Goal: Task Accomplishment & Management: Complete application form

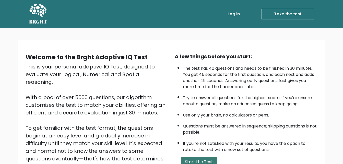
click at [199, 159] on button "Start the Test" at bounding box center [199, 162] width 36 height 10
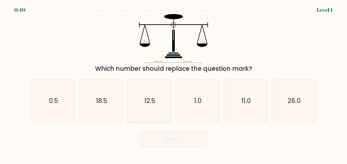
click at [145, 92] on icon "12.5" at bounding box center [149, 101] width 42 height 42
click at [173, 83] on input "c. 12.5" at bounding box center [173, 82] width 0 height 1
radio input "true"
click at [166, 132] on button "Next" at bounding box center [173, 139] width 66 height 16
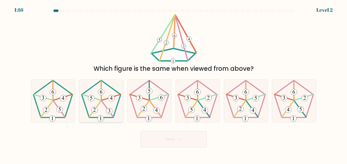
click at [97, 106] on 340 at bounding box center [95, 109] width 12 height 16
click at [173, 83] on input "b." at bounding box center [173, 82] width 0 height 1
radio input "true"
click at [153, 141] on button "Next" at bounding box center [173, 139] width 66 height 16
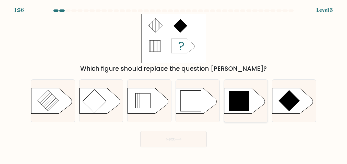
click at [231, 107] on icon at bounding box center [239, 101] width 20 height 20
click at [174, 83] on input "e." at bounding box center [173, 82] width 0 height 1
radio input "true"
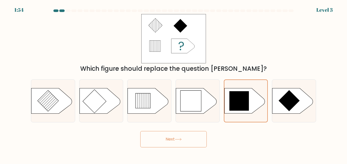
click at [165, 138] on button "Next" at bounding box center [173, 139] width 66 height 16
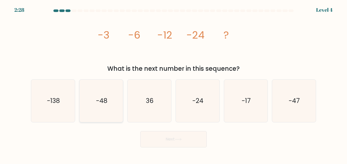
click at [123, 104] on div "-48" at bounding box center [101, 100] width 44 height 43
click at [173, 83] on input "b. -48" at bounding box center [173, 82] width 0 height 1
radio input "true"
click at [167, 134] on button "Next" at bounding box center [173, 139] width 66 height 16
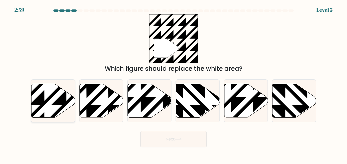
click at [50, 100] on icon at bounding box center [53, 100] width 44 height 33
click at [173, 83] on input "a." at bounding box center [173, 82] width 0 height 1
radio input "true"
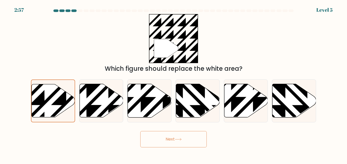
click at [152, 136] on button "Next" at bounding box center [173, 139] width 66 height 16
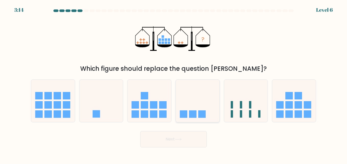
click at [179, 104] on icon at bounding box center [198, 101] width 44 height 36
click at [174, 83] on input "d." at bounding box center [173, 82] width 0 height 1
radio input "true"
click at [170, 142] on button "Next" at bounding box center [173, 139] width 66 height 16
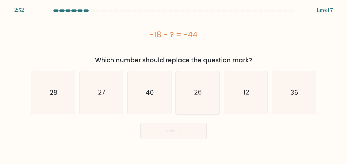
click at [192, 91] on icon "26" at bounding box center [197, 92] width 42 height 42
click at [174, 83] on input "d. 26" at bounding box center [173, 82] width 0 height 1
radio input "true"
click at [192, 130] on button "Next" at bounding box center [173, 131] width 66 height 16
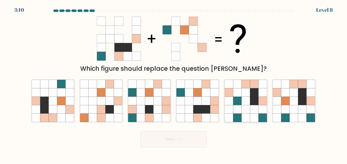
click at [250, 102] on icon at bounding box center [254, 100] width 8 height 8
click at [174, 83] on input "e." at bounding box center [173, 82] width 0 height 1
radio input "true"
click at [286, 100] on icon at bounding box center [285, 100] width 8 height 8
click at [174, 83] on input "f." at bounding box center [173, 82] width 0 height 1
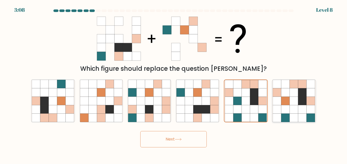
radio input "true"
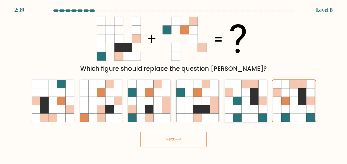
click at [240, 95] on icon at bounding box center [237, 92] width 8 height 8
click at [174, 83] on input "e." at bounding box center [173, 82] width 0 height 1
radio input "true"
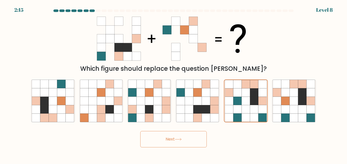
click at [182, 142] on button "Next" at bounding box center [173, 139] width 66 height 16
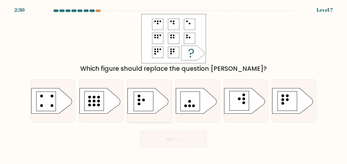
click at [154, 93] on icon at bounding box center [148, 101] width 41 height 26
click at [173, 83] on input "c." at bounding box center [173, 82] width 0 height 1
radio input "true"
click at [174, 137] on button "Next" at bounding box center [173, 139] width 66 height 16
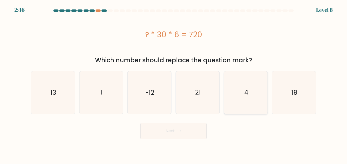
click at [248, 90] on icon "4" at bounding box center [245, 92] width 42 height 42
click at [174, 83] on input "e. 4" at bounding box center [173, 82] width 0 height 1
radio input "true"
click at [190, 130] on button "Next" at bounding box center [173, 131] width 66 height 16
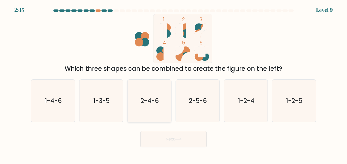
click at [164, 103] on icon "2-4-6" at bounding box center [149, 101] width 42 height 42
click at [173, 83] on input "c. 2-4-6" at bounding box center [173, 82] width 0 height 1
radio input "true"
click at [243, 108] on icon "1-2-4" at bounding box center [245, 101] width 42 height 42
click at [174, 83] on input "e. 1-2-4" at bounding box center [173, 82] width 0 height 1
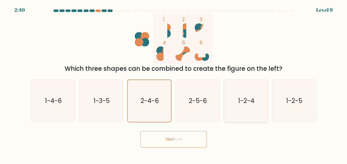
radio input "true"
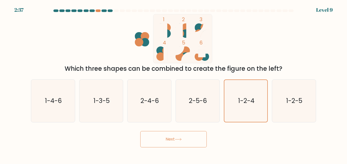
click at [186, 138] on button "Next" at bounding box center [173, 139] width 66 height 16
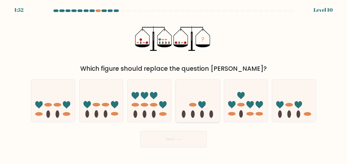
click at [188, 113] on icon at bounding box center [198, 101] width 44 height 36
click at [174, 83] on input "d." at bounding box center [173, 82] width 0 height 1
radio input "true"
click at [173, 141] on button "Next" at bounding box center [173, 139] width 66 height 16
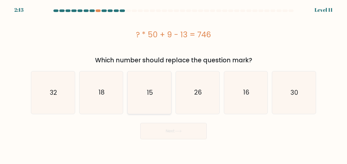
click at [146, 92] on icon "15" at bounding box center [149, 92] width 42 height 42
click at [173, 83] on input "c. 15" at bounding box center [173, 82] width 0 height 1
radio input "true"
click at [170, 136] on button "Next" at bounding box center [173, 131] width 66 height 16
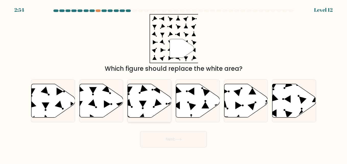
drag, startPoint x: 170, startPoint y: 136, endPoint x: 163, endPoint y: 108, distance: 28.6
click at [163, 108] on form at bounding box center [173, 78] width 347 height 138
click at [142, 99] on icon at bounding box center [150, 100] width 44 height 33
click at [173, 83] on input "c." at bounding box center [173, 82] width 0 height 1
radio input "true"
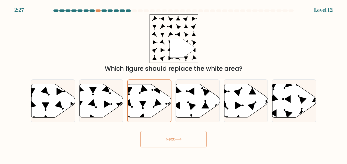
click at [189, 144] on button "Next" at bounding box center [173, 139] width 66 height 16
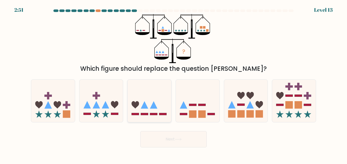
click at [158, 100] on icon at bounding box center [149, 101] width 44 height 36
click at [173, 83] on input "c." at bounding box center [173, 82] width 0 height 1
radio input "true"
click at [165, 134] on button "Next" at bounding box center [173, 139] width 66 height 16
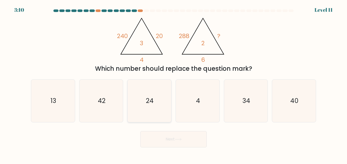
click at [141, 90] on icon "24" at bounding box center [149, 101] width 42 height 42
click at [173, 83] on input "c. 24" at bounding box center [173, 82] width 0 height 1
radio input "true"
click at [173, 143] on button "Next" at bounding box center [173, 139] width 66 height 16
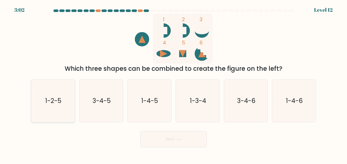
click at [65, 94] on icon "1-2-5" at bounding box center [53, 101] width 42 height 42
click at [173, 83] on input "a. 1-2-5" at bounding box center [173, 82] width 0 height 1
radio input "true"
click at [168, 144] on button "Next" at bounding box center [173, 139] width 66 height 16
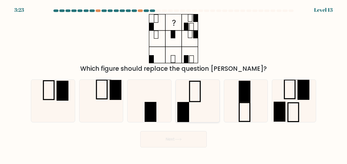
click at [195, 111] on icon at bounding box center [197, 101] width 42 height 42
click at [174, 83] on input "d." at bounding box center [173, 82] width 0 height 1
radio input "true"
click at [188, 138] on button "Next" at bounding box center [173, 139] width 66 height 16
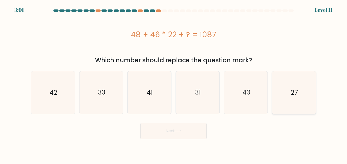
click at [289, 106] on icon "27" at bounding box center [293, 92] width 42 height 42
click at [174, 83] on input "f. 27" at bounding box center [173, 82] width 0 height 1
radio input "true"
click at [179, 126] on button "Next" at bounding box center [173, 131] width 66 height 16
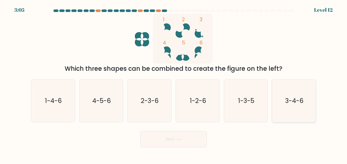
click at [295, 113] on icon "3-4-6" at bounding box center [293, 101] width 42 height 42
click at [174, 83] on input "f. 3-4-6" at bounding box center [173, 82] width 0 height 1
radio input "true"
click at [183, 132] on button "Next" at bounding box center [173, 139] width 66 height 16
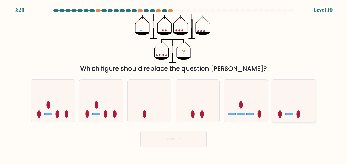
click at [288, 111] on icon at bounding box center [294, 101] width 44 height 36
click at [174, 83] on input "f." at bounding box center [173, 82] width 0 height 1
radio input "true"
click at [197, 130] on div "Next" at bounding box center [173, 137] width 291 height 19
click at [197, 138] on button "Next" at bounding box center [173, 139] width 66 height 16
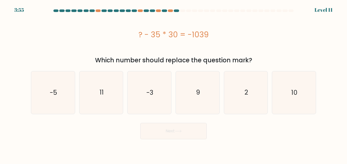
click at [153, 50] on div "? - 35 * 30 = -1039" at bounding box center [173, 34] width 285 height 41
click at [111, 89] on icon "11" at bounding box center [101, 92] width 42 height 42
click at [173, 83] on input "b. 11" at bounding box center [173, 82] width 0 height 1
radio input "true"
click at [161, 131] on button "Next" at bounding box center [173, 131] width 66 height 16
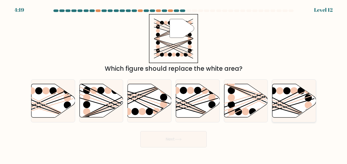
drag, startPoint x: 289, startPoint y: 113, endPoint x: 281, endPoint y: 107, distance: 9.2
click at [281, 107] on icon at bounding box center [294, 101] width 44 height 34
click at [174, 83] on input "f." at bounding box center [173, 82] width 0 height 1
radio input "true"
click at [281, 107] on line at bounding box center [278, 107] width 69 height 24
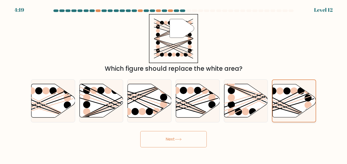
click at [174, 83] on input "f." at bounding box center [173, 82] width 0 height 1
click at [180, 139] on icon at bounding box center [178, 139] width 7 height 3
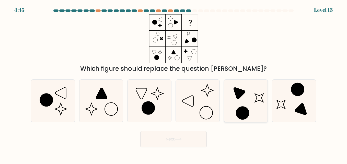
click at [237, 112] on circle at bounding box center [242, 113] width 18 height 18
click at [174, 83] on input "e." at bounding box center [173, 82] width 0 height 1
radio input "true"
click at [195, 139] on button "Next" at bounding box center [173, 139] width 66 height 16
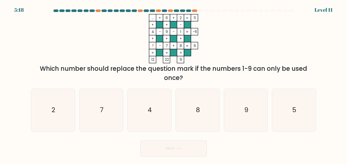
click at [309, 141] on div "Next" at bounding box center [173, 147] width 291 height 19
click at [295, 119] on icon "5" at bounding box center [293, 110] width 42 height 42
click at [174, 83] on input "f. 5" at bounding box center [173, 82] width 0 height 1
radio input "true"
click at [183, 145] on button "Next" at bounding box center [173, 148] width 66 height 16
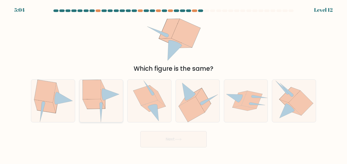
click at [111, 96] on icon at bounding box center [111, 94] width 16 height 12
click at [173, 83] on input "b." at bounding box center [173, 82] width 0 height 1
radio input "true"
click at [151, 132] on button "Next" at bounding box center [173, 139] width 66 height 16
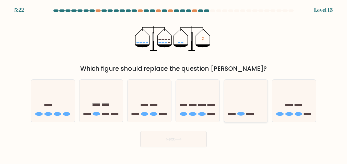
click at [231, 105] on icon at bounding box center [246, 101] width 44 height 36
click at [174, 83] on input "e." at bounding box center [173, 82] width 0 height 1
radio input "true"
click at [174, 135] on button "Next" at bounding box center [173, 139] width 66 height 16
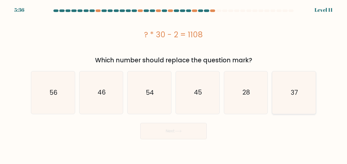
click at [284, 93] on icon "37" at bounding box center [293, 92] width 42 height 42
click at [174, 83] on input "f. 37" at bounding box center [173, 82] width 0 height 1
radio input "true"
click at [167, 138] on button "Next" at bounding box center [173, 131] width 66 height 16
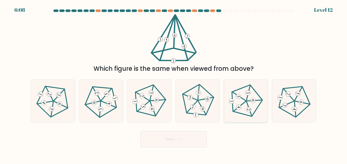
click at [252, 108] on icon at bounding box center [245, 101] width 34 height 34
click at [174, 83] on input "e." at bounding box center [173, 82] width 0 height 1
radio input "true"
click at [194, 132] on button "Next" at bounding box center [173, 139] width 66 height 16
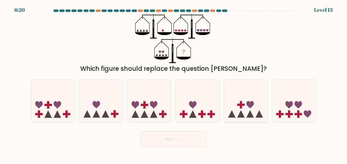
click at [251, 102] on icon at bounding box center [249, 104] width 7 height 7
click at [174, 83] on input "e." at bounding box center [173, 82] width 0 height 1
radio input "true"
click at [178, 134] on button "Next" at bounding box center [173, 139] width 66 height 16
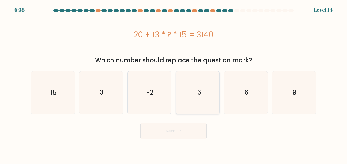
click at [201, 87] on icon "16" at bounding box center [197, 92] width 42 height 42
click at [174, 83] on input "d. 16" at bounding box center [173, 82] width 0 height 1
radio input "true"
click at [163, 134] on button "Next" at bounding box center [173, 131] width 66 height 16
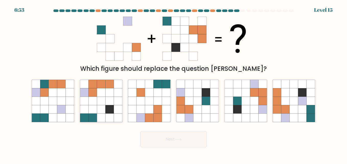
click at [91, 116] on icon at bounding box center [92, 118] width 8 height 8
click at [173, 83] on input "b." at bounding box center [173, 82] width 0 height 1
radio input "true"
click at [156, 139] on button "Next" at bounding box center [173, 139] width 66 height 16
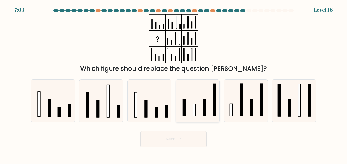
click at [194, 102] on icon at bounding box center [197, 101] width 42 height 42
click at [174, 83] on input "d." at bounding box center [173, 82] width 0 height 1
radio input "true"
click at [166, 138] on button "Next" at bounding box center [173, 139] width 66 height 16
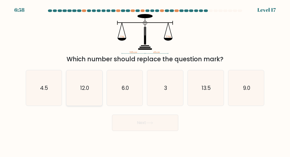
click at [99, 91] on icon "12.0" at bounding box center [84, 87] width 35 height 35
click at [145, 80] on input "b. 12.0" at bounding box center [145, 79] width 0 height 1
radio input "true"
click at [126, 123] on button "Next" at bounding box center [145, 123] width 66 height 16
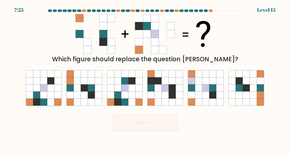
click at [34, 78] on icon at bounding box center [36, 80] width 7 height 7
click at [145, 79] on input "a." at bounding box center [145, 79] width 0 height 1
radio input "true"
click at [136, 119] on button "Next" at bounding box center [145, 123] width 66 height 16
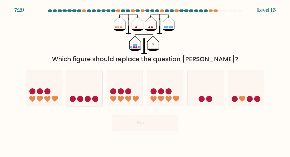
click at [82, 85] on icon at bounding box center [84, 88] width 36 height 30
click at [145, 80] on input "b." at bounding box center [145, 79] width 0 height 1
radio input "true"
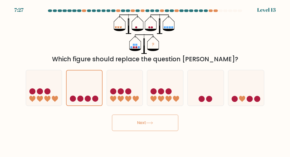
click at [124, 120] on button "Next" at bounding box center [145, 123] width 66 height 16
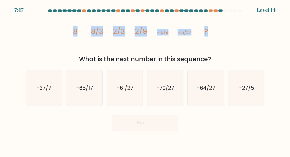
drag, startPoint x: 215, startPoint y: 29, endPoint x: 67, endPoint y: 36, distance: 148.5
click at [67, 36] on div "image/svg+xml 8 8/3 2/3 2/9 -16/9 -16/27 ? What is the next number in this sequ…" at bounding box center [145, 39] width 245 height 50
copy g "8 8/3 2/3 2/9 -16/9 -16/27 ?"
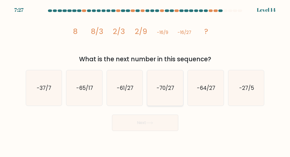
click at [181, 84] on icon "-70/27" at bounding box center [165, 87] width 35 height 35
click at [145, 80] on input "d. -70/27" at bounding box center [145, 79] width 0 height 1
radio input "true"
click at [46, 77] on icon "-37/7" at bounding box center [43, 87] width 35 height 35
click at [145, 79] on input "a. -37/7" at bounding box center [145, 79] width 0 height 1
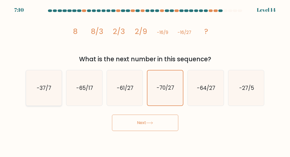
radio input "true"
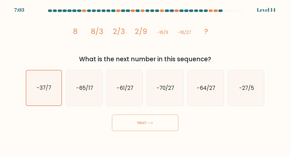
click at [165, 121] on button "Next" at bounding box center [145, 123] width 66 height 16
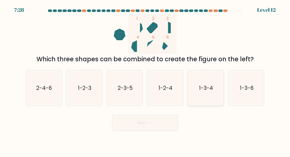
click at [199, 87] on icon "1-3-4" at bounding box center [205, 87] width 35 height 35
click at [145, 80] on input "e. 1-3-4" at bounding box center [145, 79] width 0 height 1
radio input "true"
click at [138, 121] on button "Next" at bounding box center [145, 123] width 66 height 16
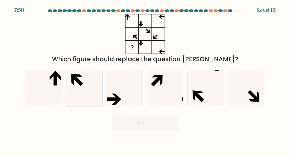
click at [70, 79] on icon at bounding box center [84, 87] width 35 height 35
click at [145, 79] on input "b." at bounding box center [145, 79] width 0 height 1
radio input "true"
click at [43, 76] on icon at bounding box center [43, 87] width 35 height 35
click at [145, 79] on input "a." at bounding box center [145, 79] width 0 height 1
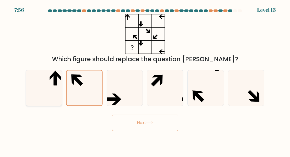
radio input "true"
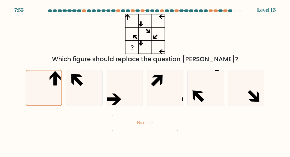
click at [131, 116] on button "Next" at bounding box center [145, 123] width 66 height 16
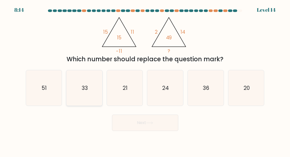
click at [79, 86] on icon "33" at bounding box center [84, 87] width 35 height 35
click at [145, 80] on input "b. 33" at bounding box center [145, 79] width 0 height 1
radio input "true"
click at [142, 120] on button "Next" at bounding box center [145, 123] width 66 height 16
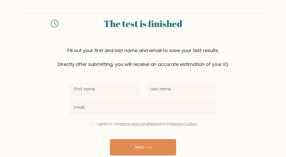
click at [142, 90] on div at bounding box center [105, 89] width 77 height 18
click at [121, 80] on div "I agree to the terms and conditions and the privacy policy Next Already have an…" at bounding box center [143, 117] width 153 height 99
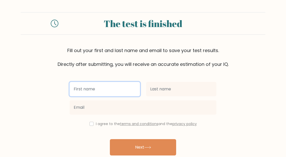
click at [121, 91] on input "text" at bounding box center [105, 89] width 70 height 14
type input "K"
click at [117, 93] on input "text" at bounding box center [105, 89] width 70 height 14
type input "[PERSON_NAME]"
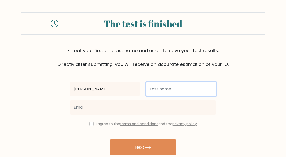
type input "Magalang"
type input "kayemagalang1213@gmail.com"
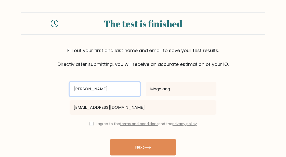
scroll to position [22, 0]
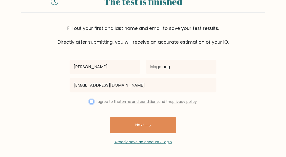
click at [92, 100] on input "checkbox" at bounding box center [92, 102] width 4 height 4
checkbox input "true"
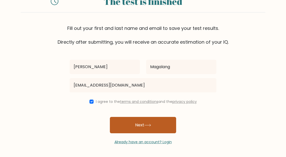
click at [131, 121] on button "Next" at bounding box center [143, 125] width 66 height 16
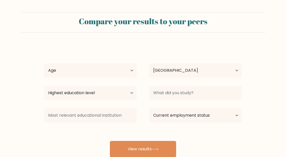
select select "PH"
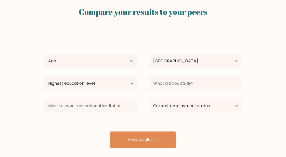
scroll to position [10, 0]
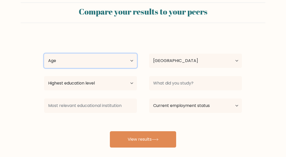
click at [115, 64] on select "Age Under [DEMOGRAPHIC_DATA] [DEMOGRAPHIC_DATA] [DEMOGRAPHIC_DATA] [DEMOGRAPHIC…" at bounding box center [90, 61] width 93 height 14
select select "25_34"
click at [44, 54] on select "Age Under 18 years old 18-24 years old 25-34 years old 35-44 years old 45-54 ye…" at bounding box center [90, 61] width 93 height 14
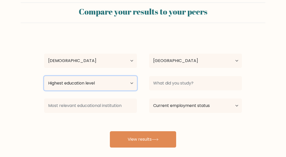
click at [118, 84] on select "Highest education level No schooling Primary Lower Secondary Upper Secondary Oc…" at bounding box center [90, 83] width 93 height 14
select select "upper_secondary"
click at [44, 76] on select "Highest education level No schooling Primary Lower Secondary Upper Secondary Oc…" at bounding box center [90, 83] width 93 height 14
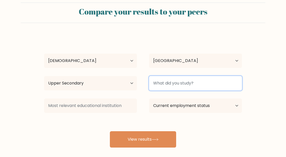
click at [167, 89] on input at bounding box center [195, 83] width 93 height 14
type input "H"
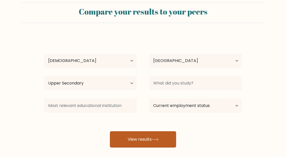
click at [145, 136] on button "View results" at bounding box center [143, 139] width 66 height 16
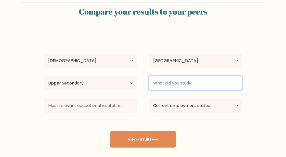
click at [176, 89] on input at bounding box center [195, 83] width 93 height 14
type input "HS"
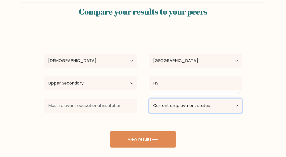
click at [167, 106] on select "Current employment status Employed Student Retired Other / prefer not to answer" at bounding box center [195, 106] width 93 height 14
select select "other"
click at [149, 99] on select "Current employment status Employed Student Retired Other / prefer not to answer" at bounding box center [195, 106] width 93 height 14
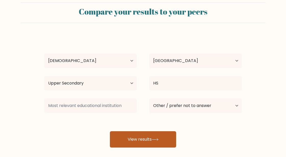
click at [157, 138] on icon at bounding box center [155, 139] width 7 height 3
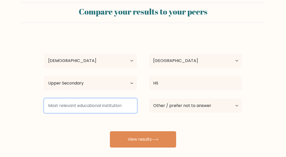
click at [117, 103] on input at bounding box center [90, 106] width 93 height 14
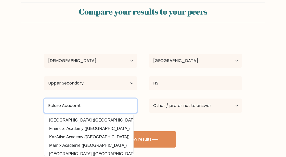
type input "Eclaro Academt"
click at [110, 131] on button "View results" at bounding box center [143, 139] width 66 height 16
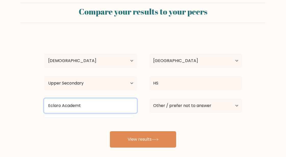
click at [110, 131] on button "View results" at bounding box center [143, 139] width 66 height 16
